Goal: Information Seeking & Learning: Compare options

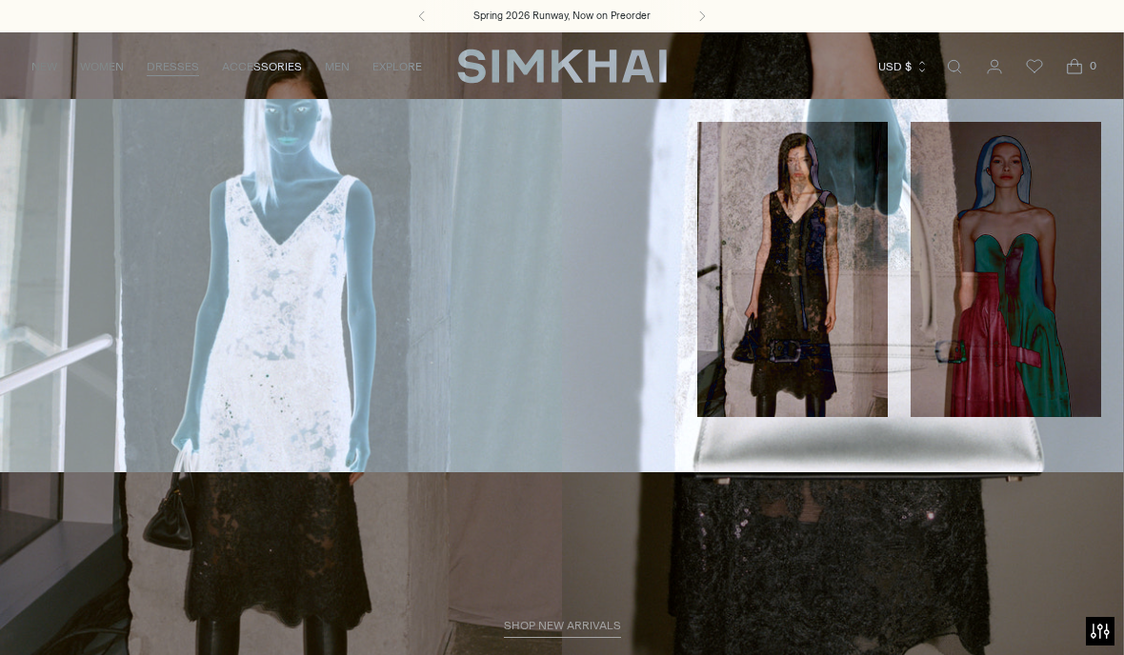
click at [43, 158] on link "Mini" at bounding box center [35, 152] width 24 height 13
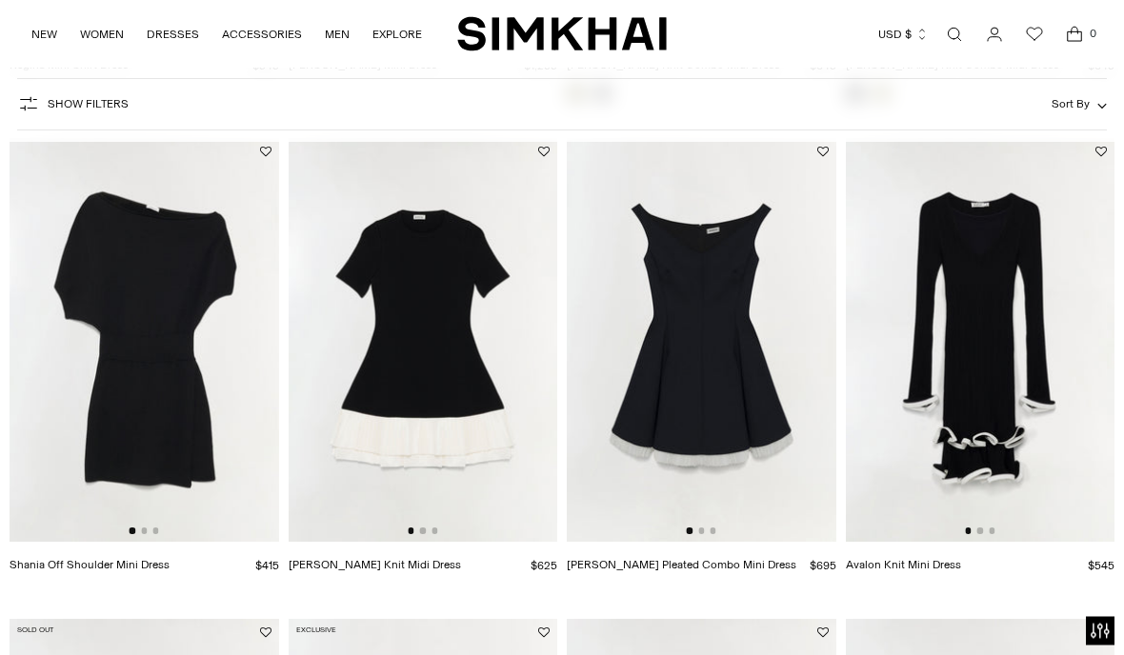
scroll to position [1608, 0]
click at [997, 305] on img at bounding box center [981, 340] width 270 height 404
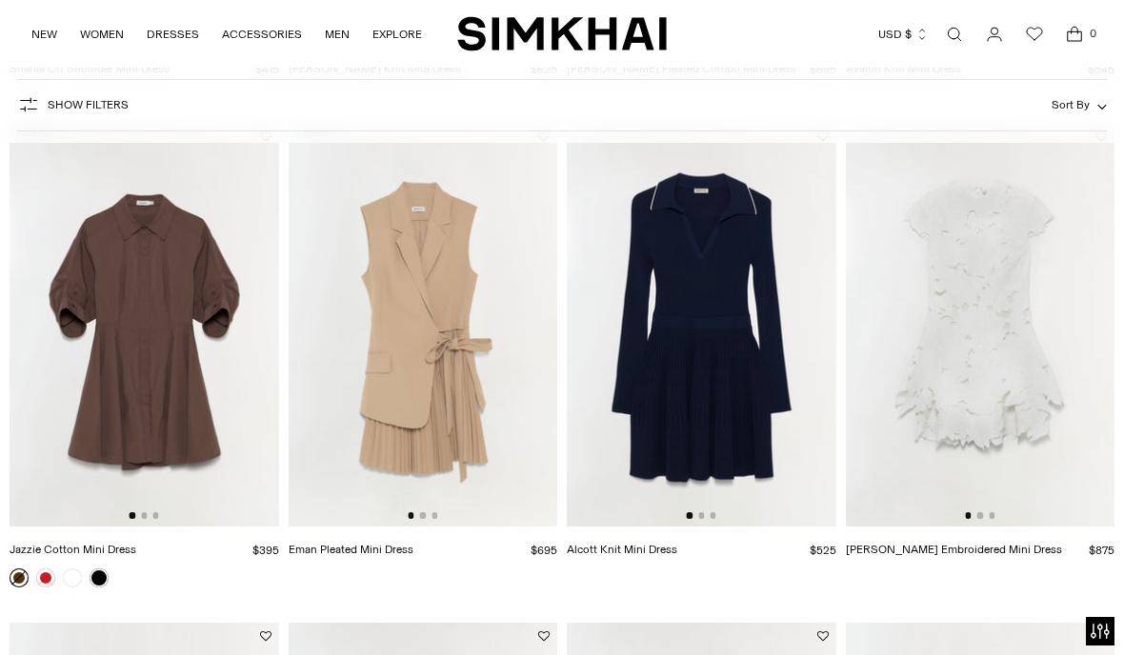
scroll to position [2110, 0]
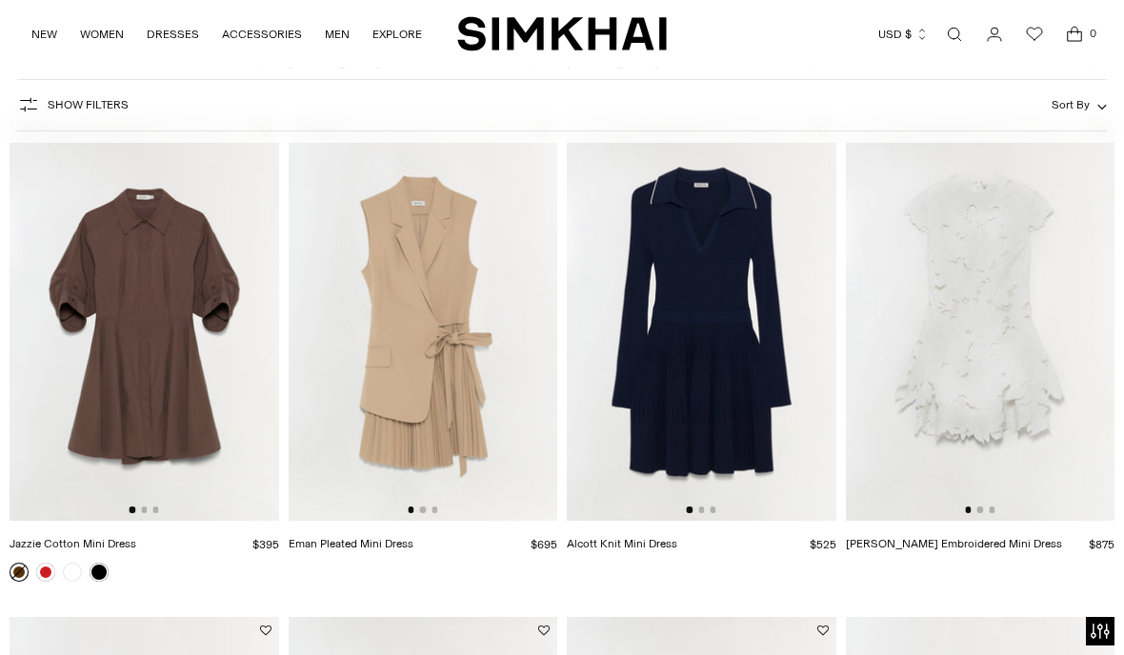
click at [423, 399] on img at bounding box center [424, 319] width 270 height 404
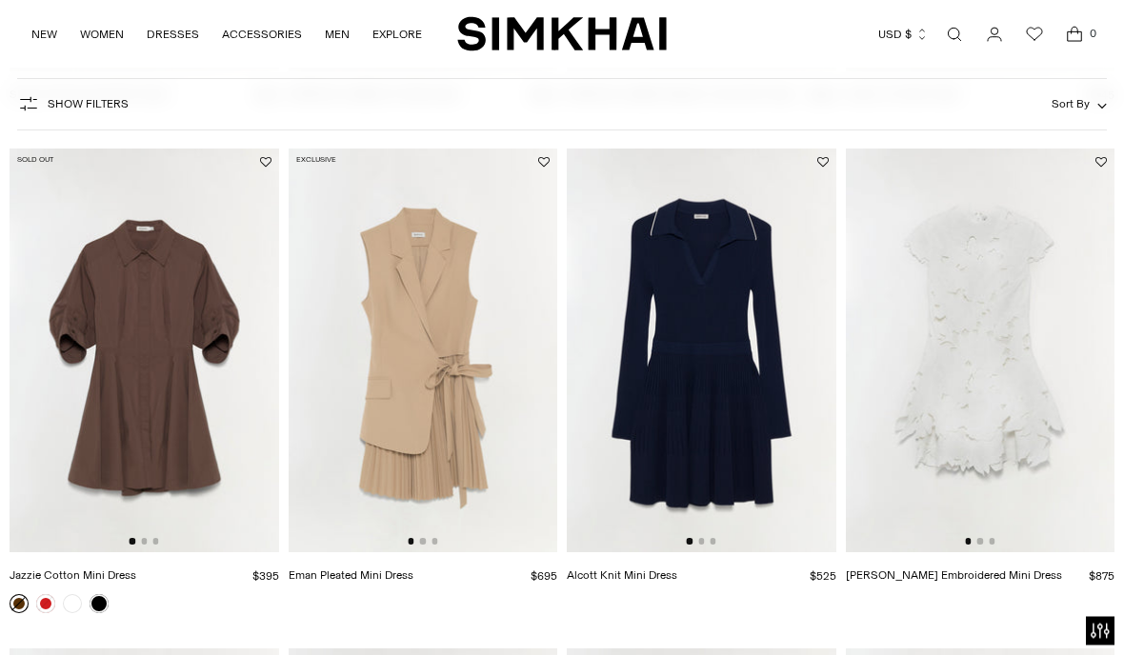
scroll to position [2098, 0]
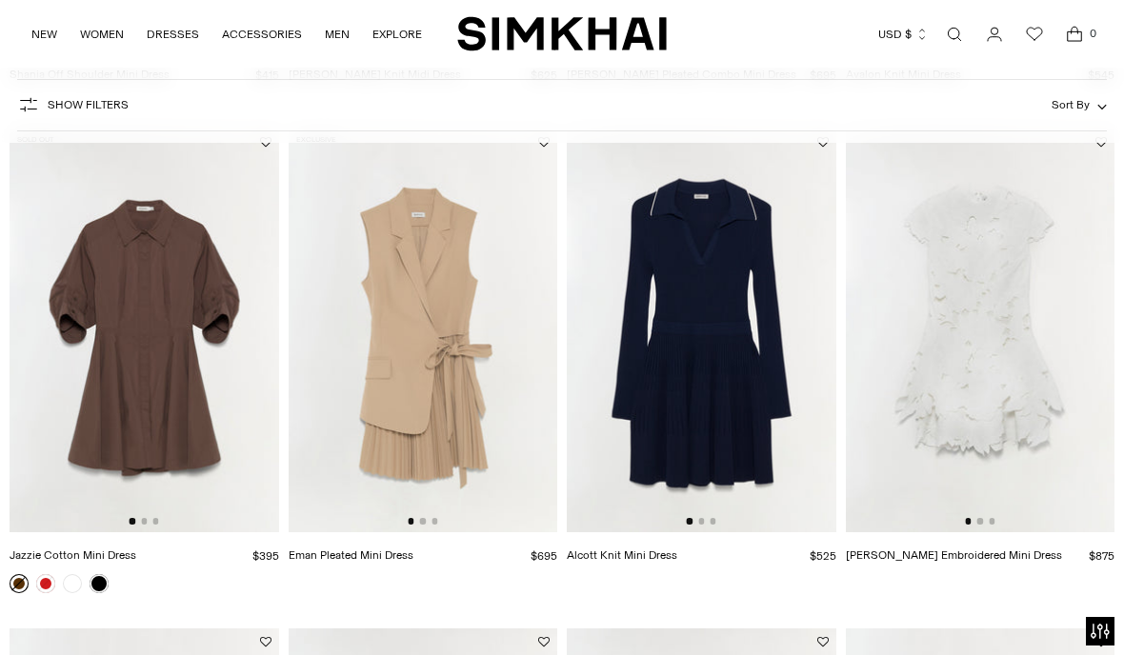
click at [722, 280] on img at bounding box center [702, 331] width 270 height 404
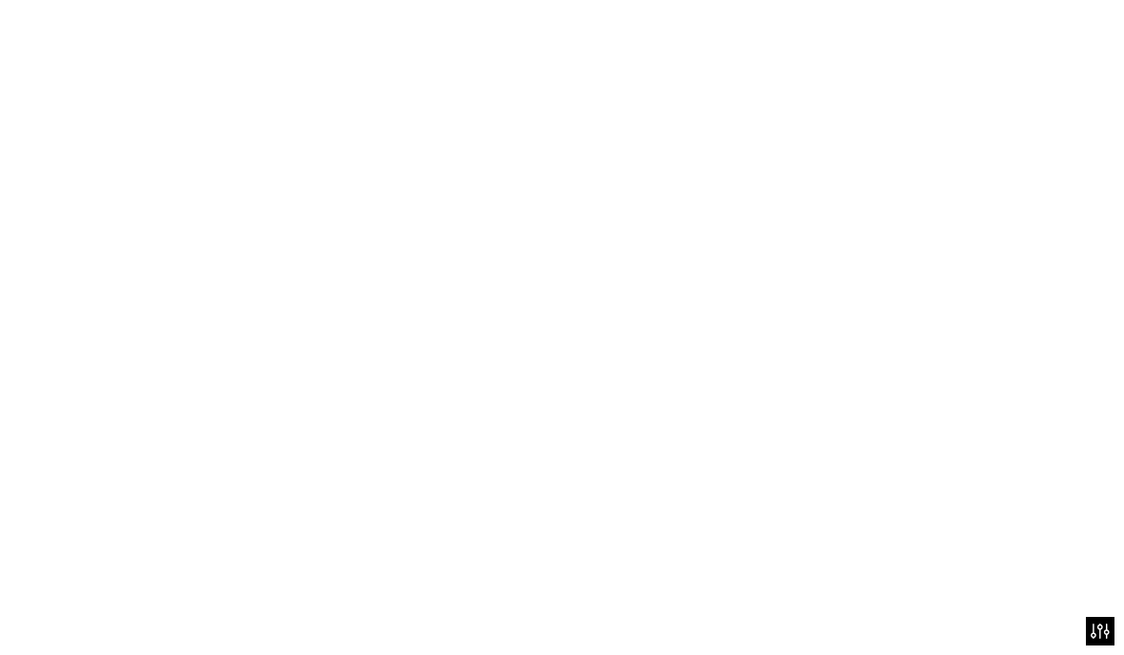
click at [742, 275] on img at bounding box center [702, 331] width 270 height 404
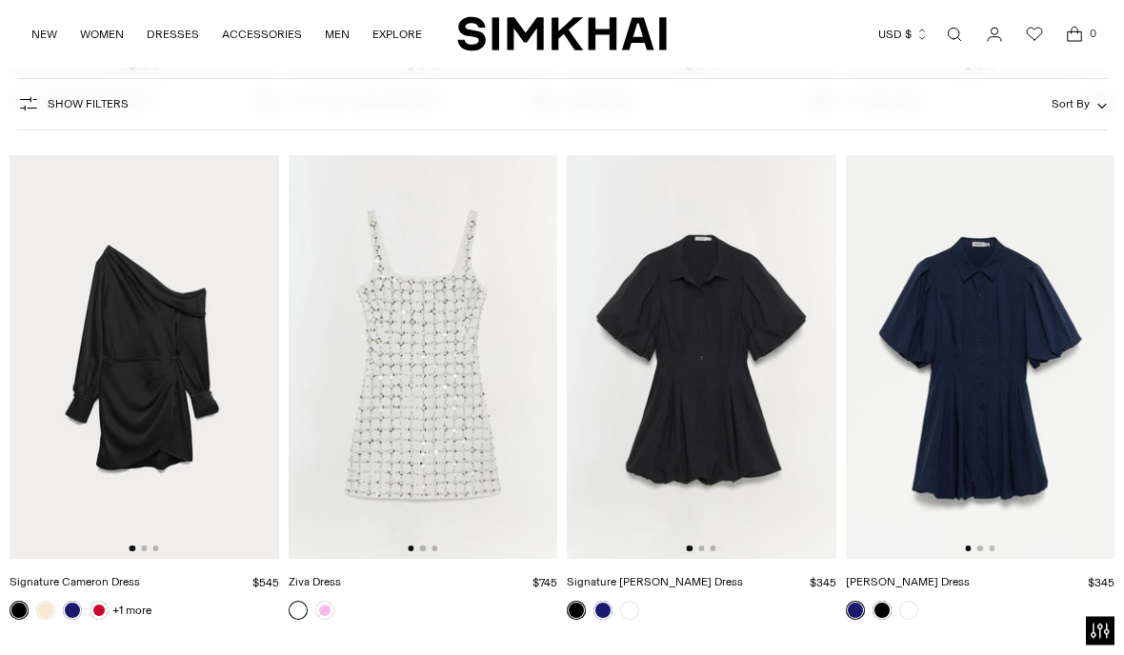
scroll to position [4584, 0]
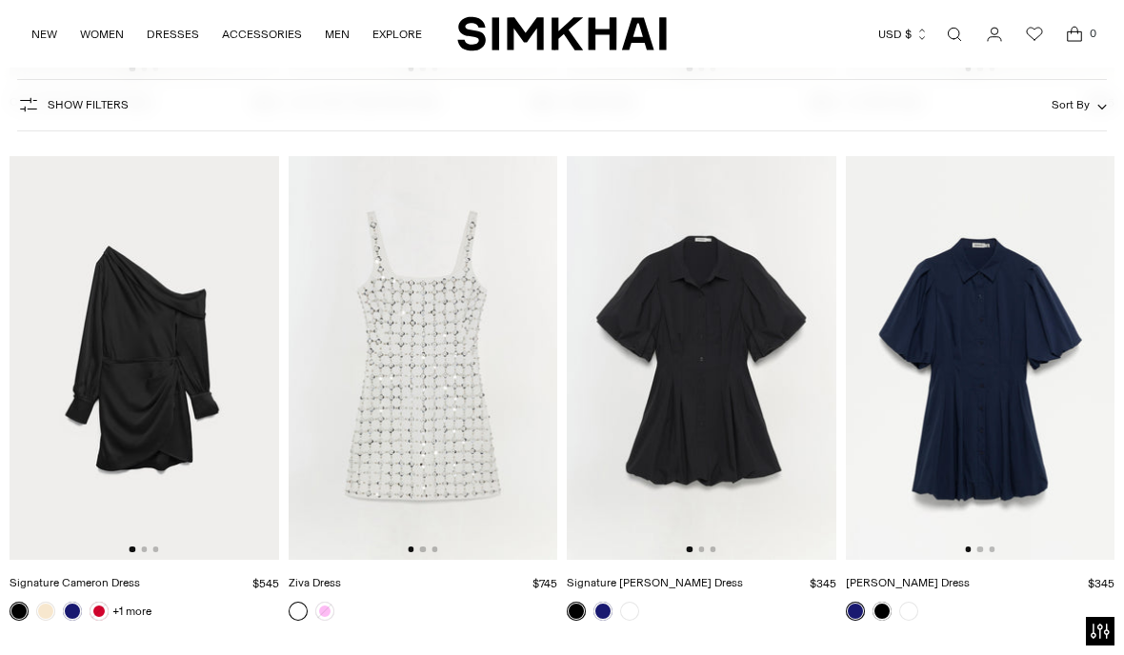
click at [148, 407] on img at bounding box center [145, 358] width 270 height 404
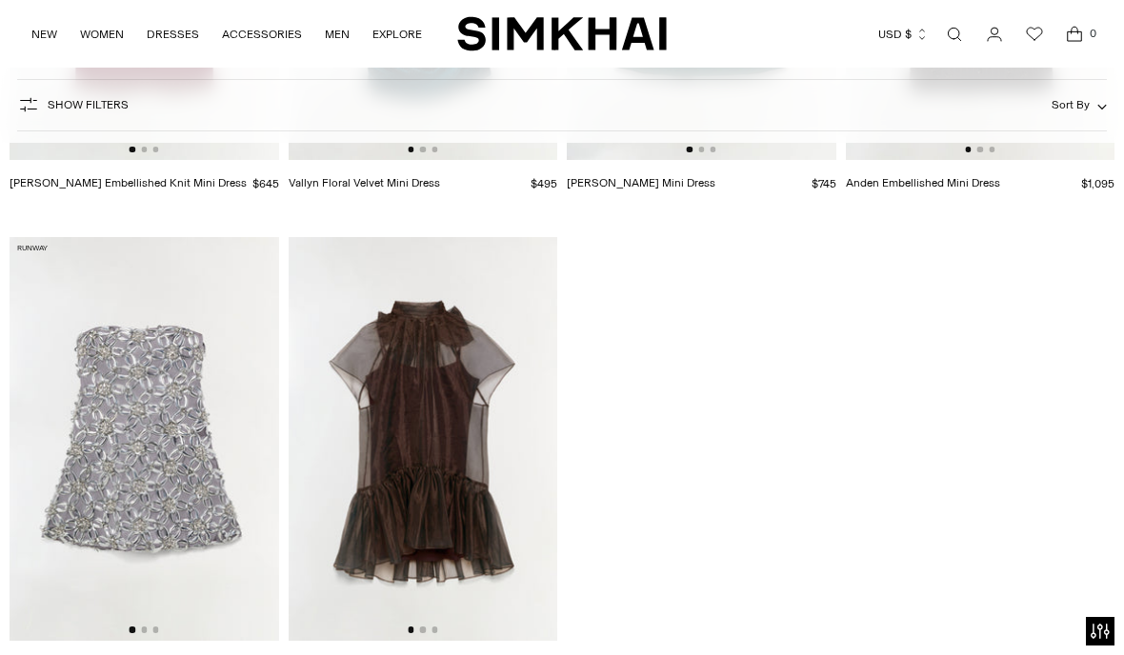
scroll to position [6983, 0]
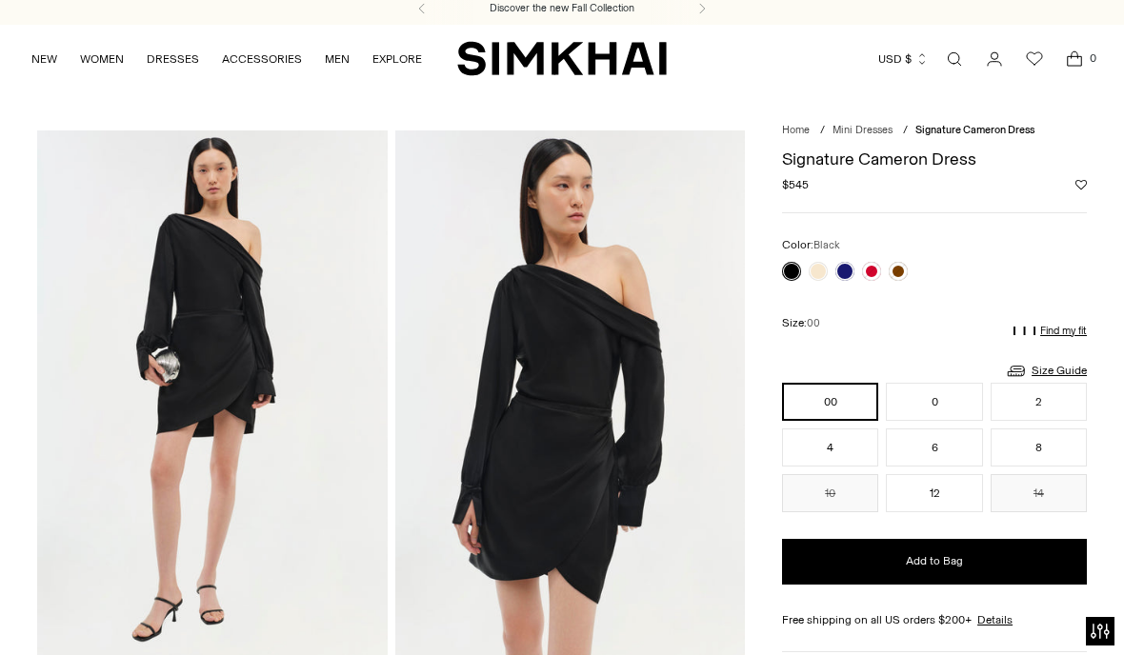
scroll to position [1, 0]
